Goal: Share content: Share content

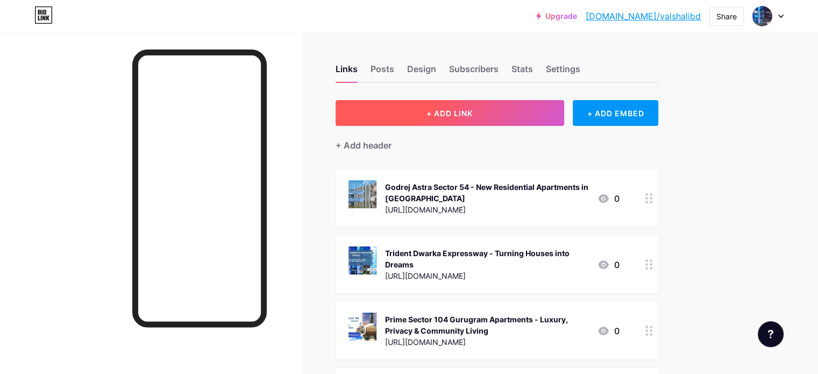
click at [492, 121] on button "+ ADD LINK" at bounding box center [449, 113] width 228 height 26
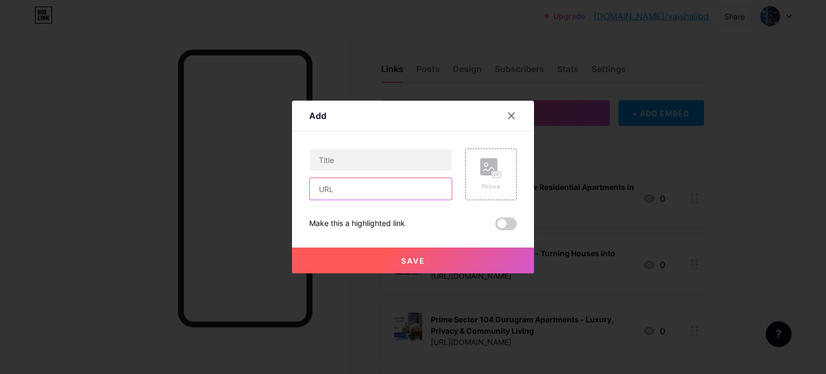
click at [371, 189] on input "text" at bounding box center [381, 189] width 142 height 22
paste input "[URL][DOMAIN_NAME]"
type input "[URL][DOMAIN_NAME]"
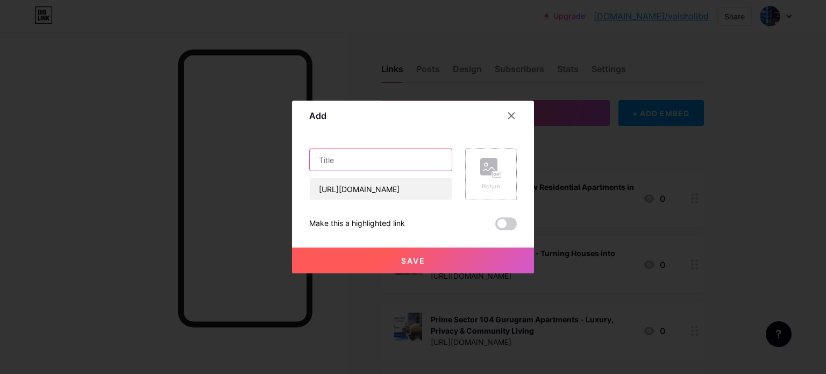
click at [367, 162] on input "text" at bounding box center [381, 160] width 142 height 22
paste input "Keystone Lokhandwala Andheri West - Premium Apartments In [GEOGRAPHIC_DATA]"
type input "Keystone Lokhandwala Andheri West - Premium Apartments In [GEOGRAPHIC_DATA]"
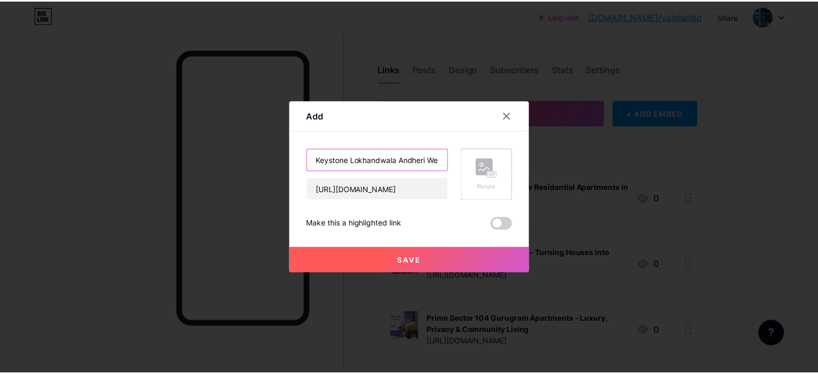
scroll to position [0, 129]
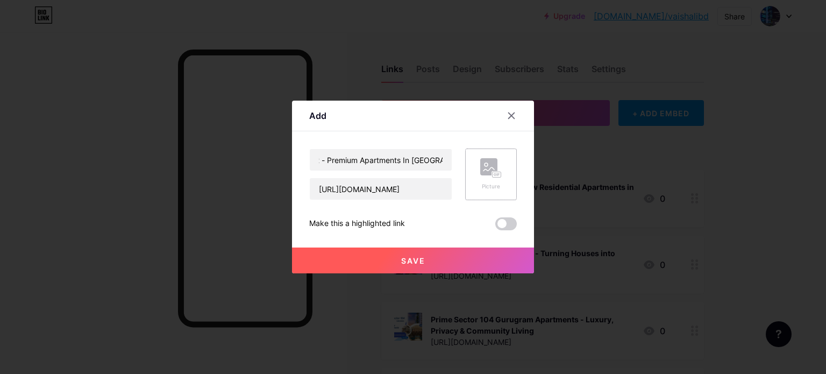
click at [478, 175] on div "Picture" at bounding box center [491, 174] width 52 height 52
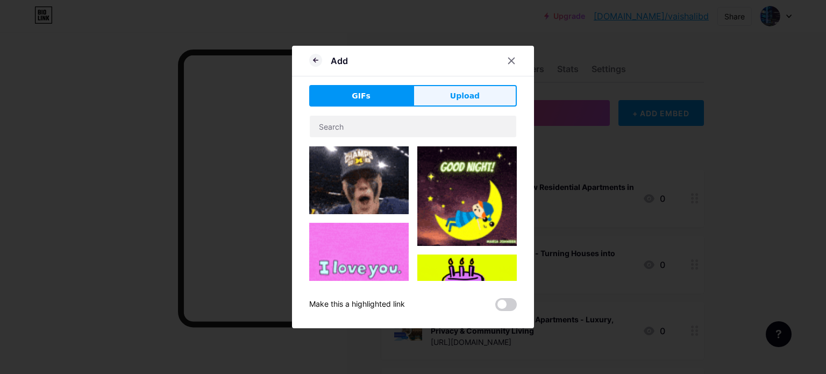
click at [464, 96] on span "Upload" at bounding box center [465, 95] width 30 height 11
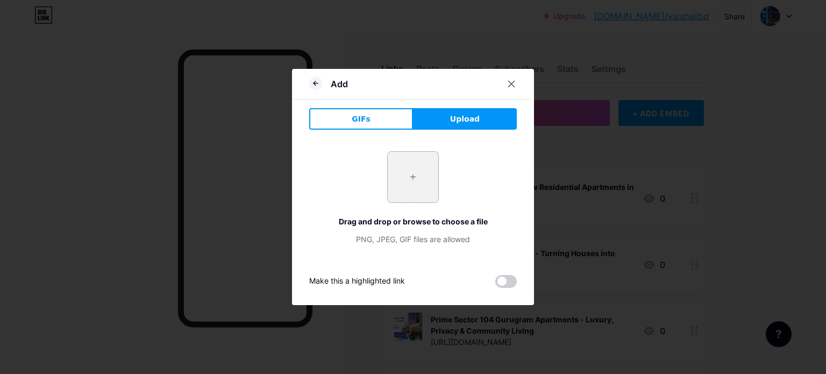
click at [413, 176] on input "file" at bounding box center [413, 177] width 51 height 51
type input "C:\fakepath\2.jpg"
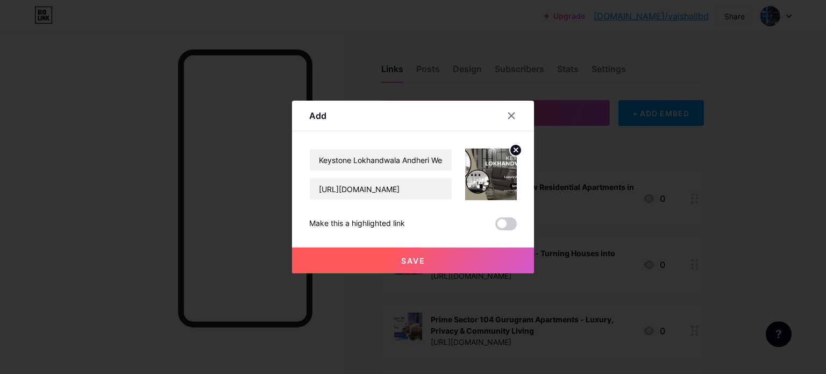
click at [413, 259] on span "Save" at bounding box center [413, 260] width 24 height 9
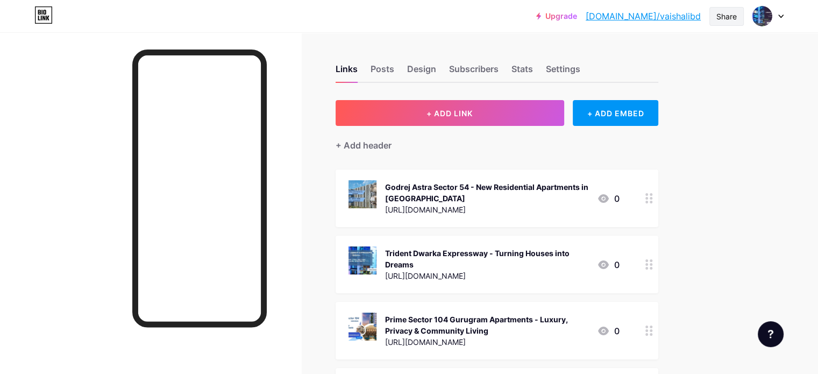
click at [720, 15] on div "Share" at bounding box center [726, 16] width 20 height 11
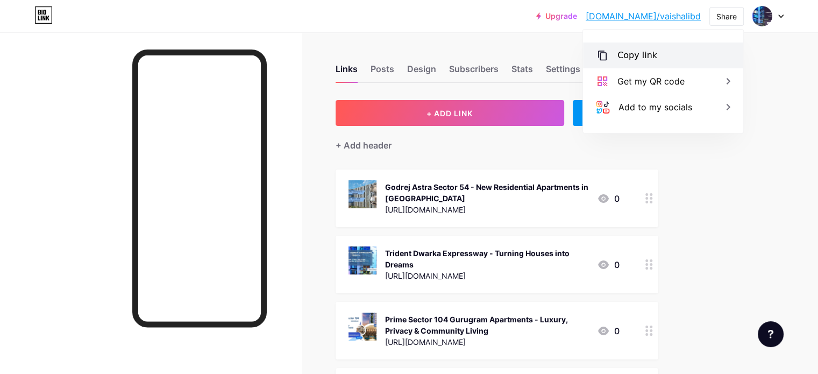
click at [647, 51] on div "Copy link" at bounding box center [637, 55] width 40 height 13
